Goal: Transaction & Acquisition: Purchase product/service

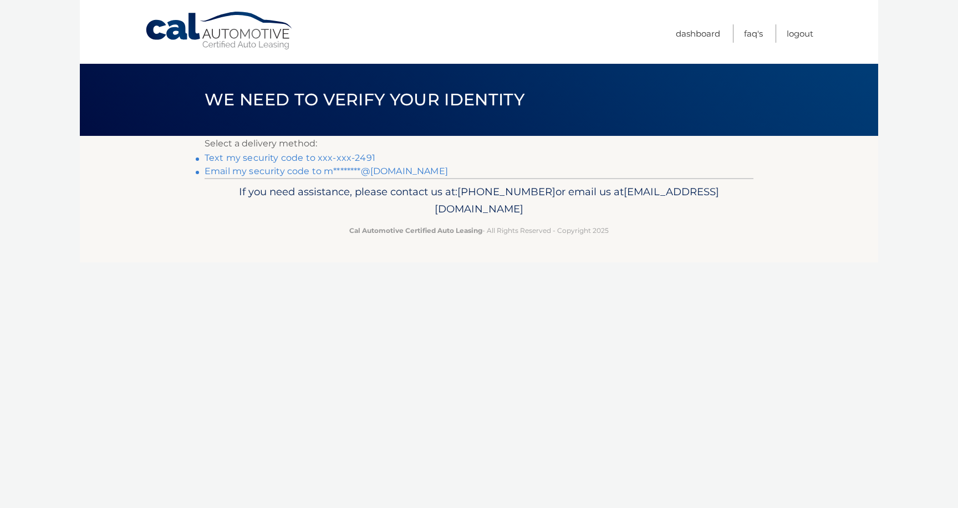
click at [261, 172] on link "Email my security code to m********@gmail.com" at bounding box center [326, 171] width 243 height 11
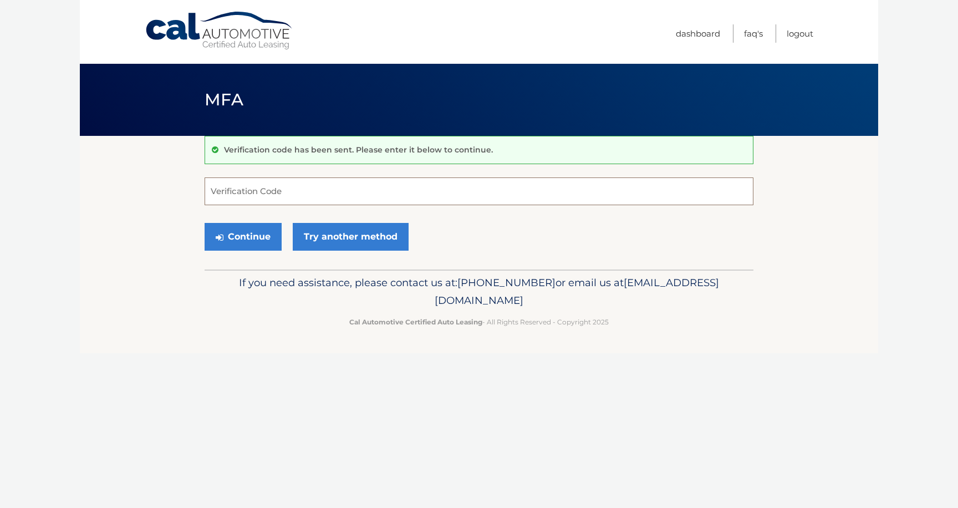
click at [223, 191] on input "Verification Code" at bounding box center [479, 191] width 549 height 28
type input "158908"
click at [259, 237] on button "Continue" at bounding box center [243, 237] width 77 height 28
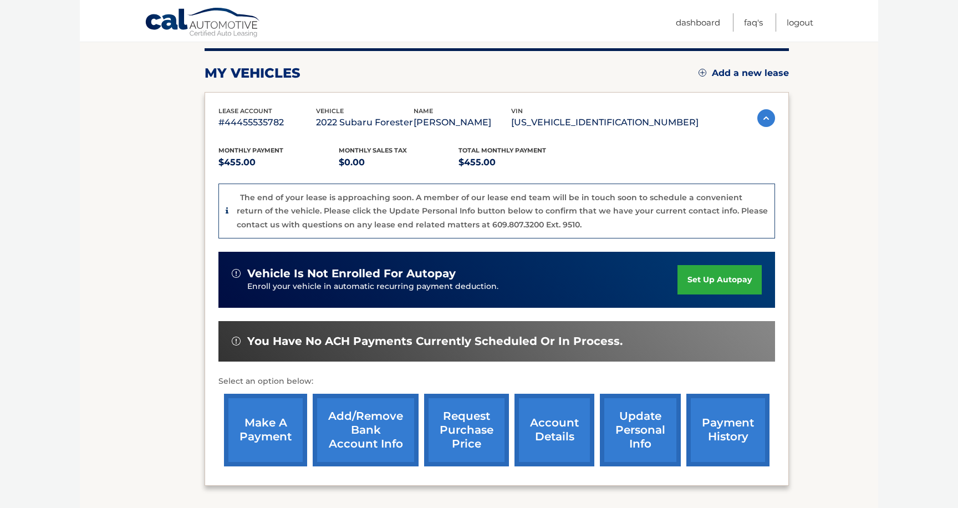
scroll to position [136, 0]
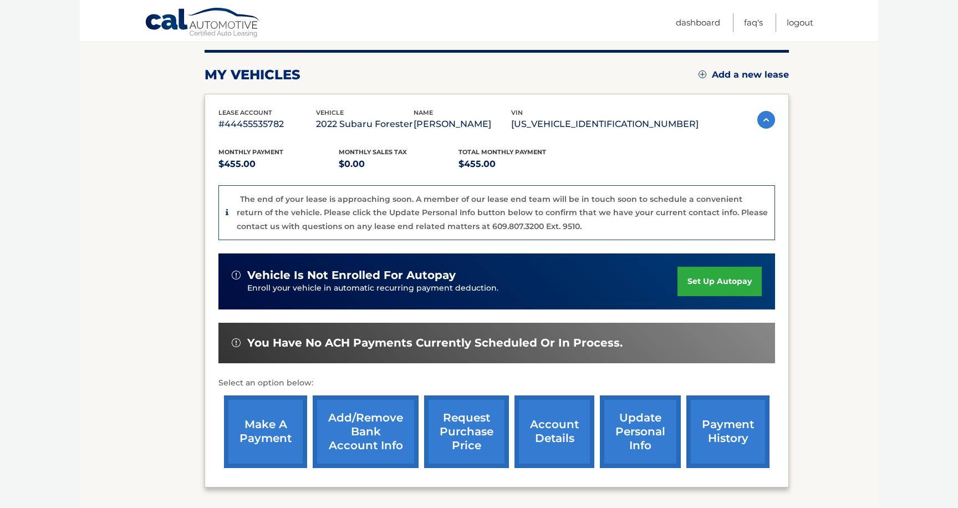
click at [263, 426] on link "make a payment" at bounding box center [265, 431] width 83 height 73
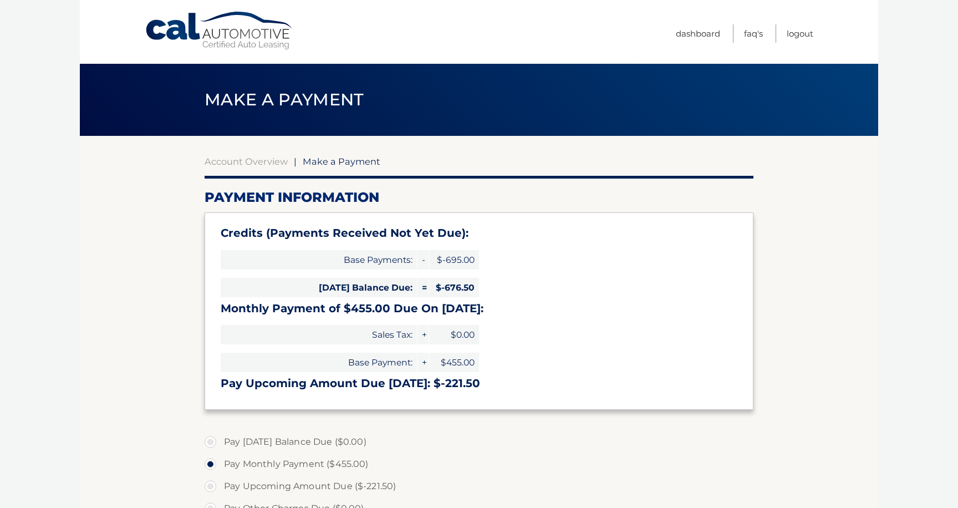
select select "NmM3ZmNlYzAtOWQ4OC00NTQwLWJjYTYtZjcyY2NlZGRjMmUw"
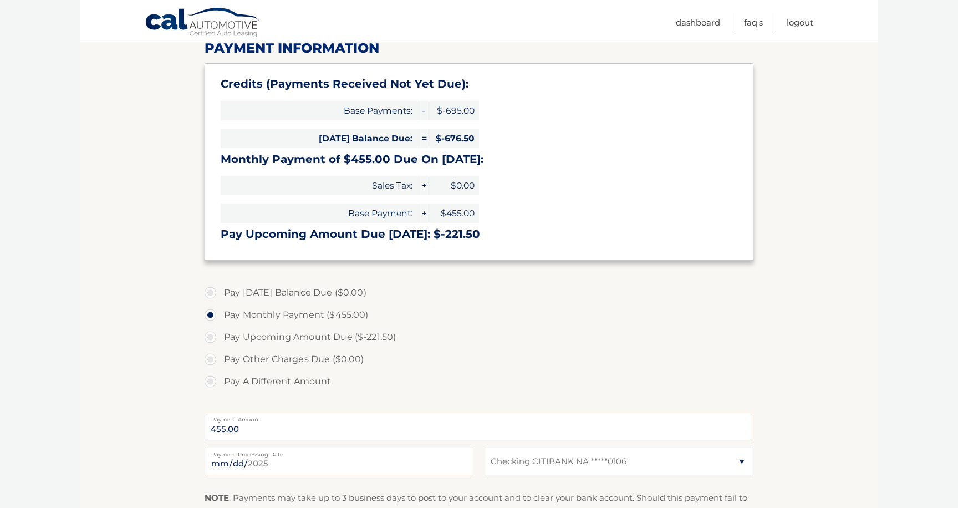
scroll to position [150, 0]
click at [213, 382] on label "Pay A Different Amount" at bounding box center [479, 381] width 549 height 22
click at [213, 382] on input "Pay A Different Amount" at bounding box center [214, 379] width 11 height 18
radio input "true"
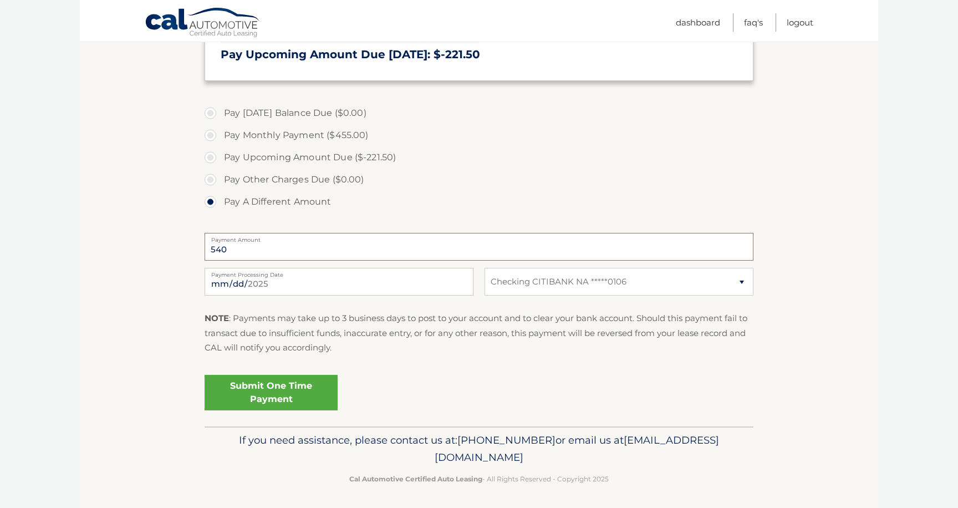
scroll to position [332, 0]
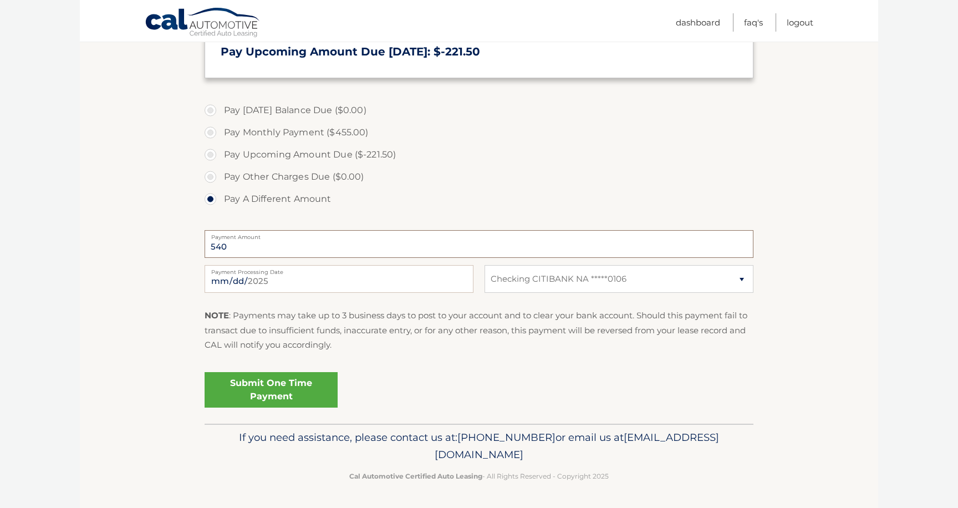
type input "540"
click at [252, 393] on link "Submit One Time Payment" at bounding box center [271, 389] width 133 height 35
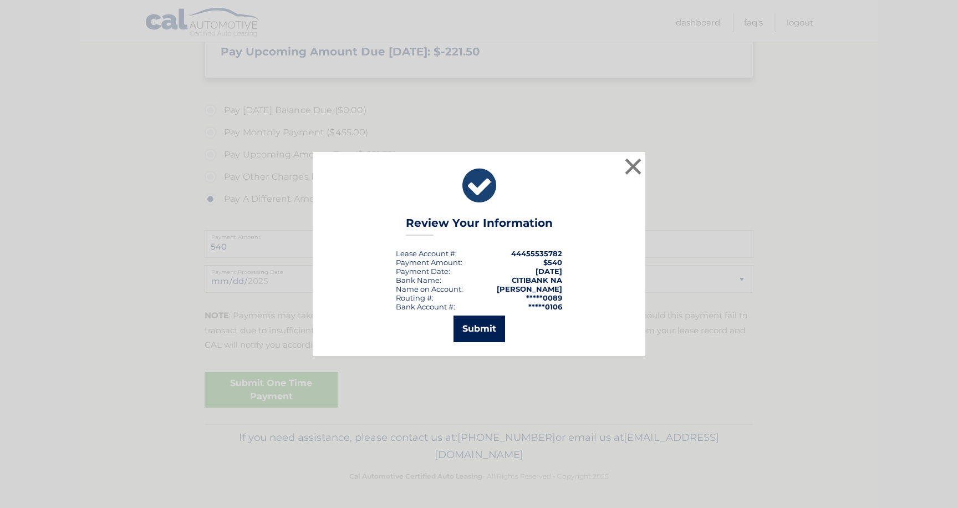
click at [483, 328] on button "Submit" at bounding box center [479, 328] width 52 height 27
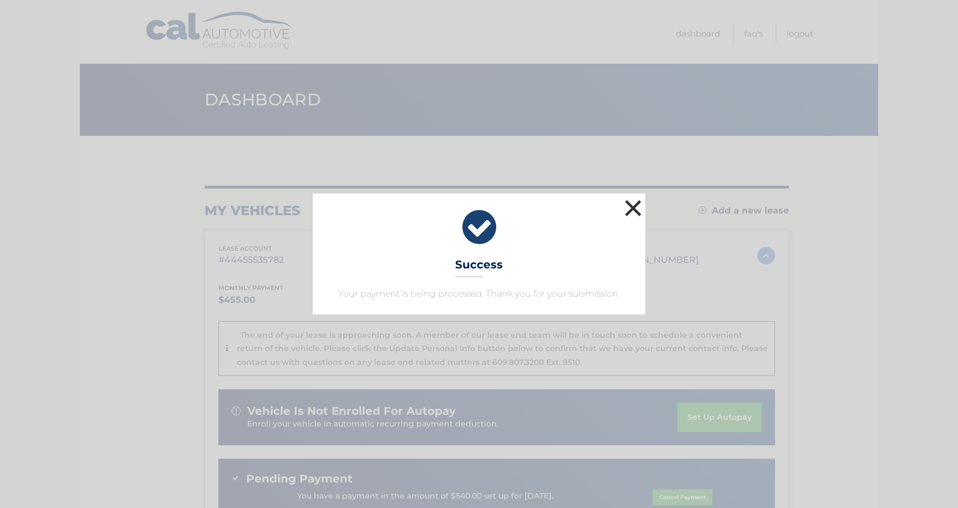
click at [632, 208] on button "×" at bounding box center [633, 208] width 22 height 22
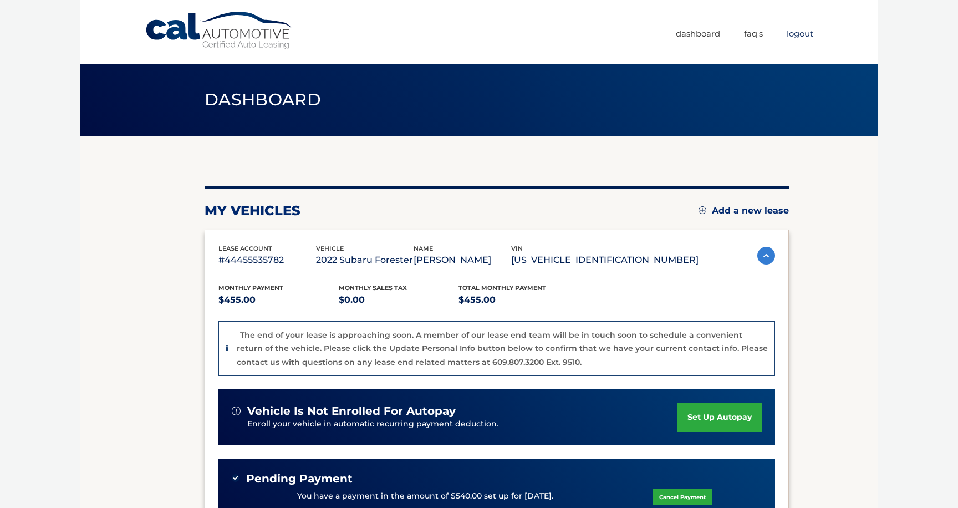
click at [801, 34] on link "Logout" at bounding box center [800, 33] width 27 height 18
